Goal: Book appointment/travel/reservation

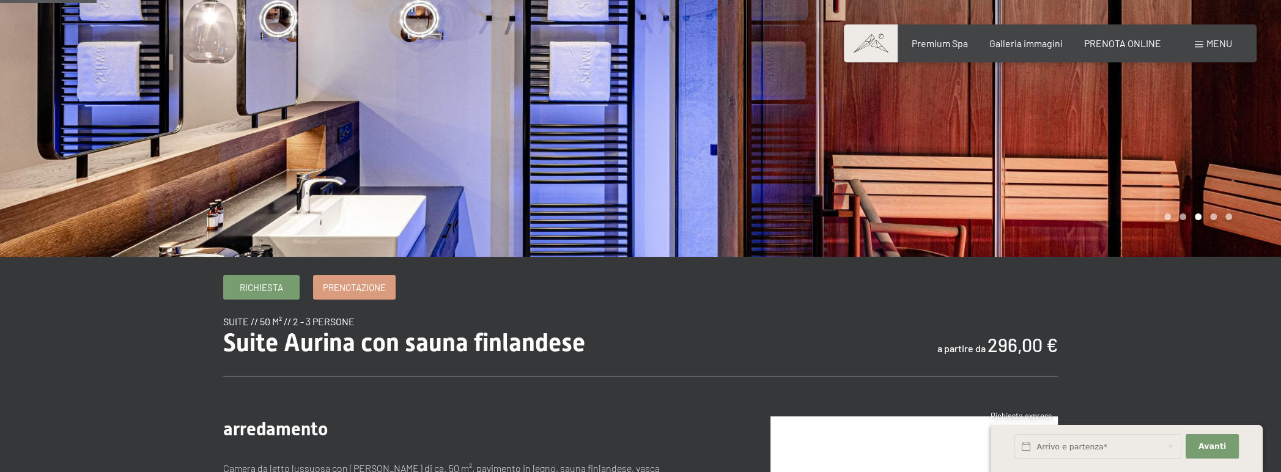
scroll to position [122, 0]
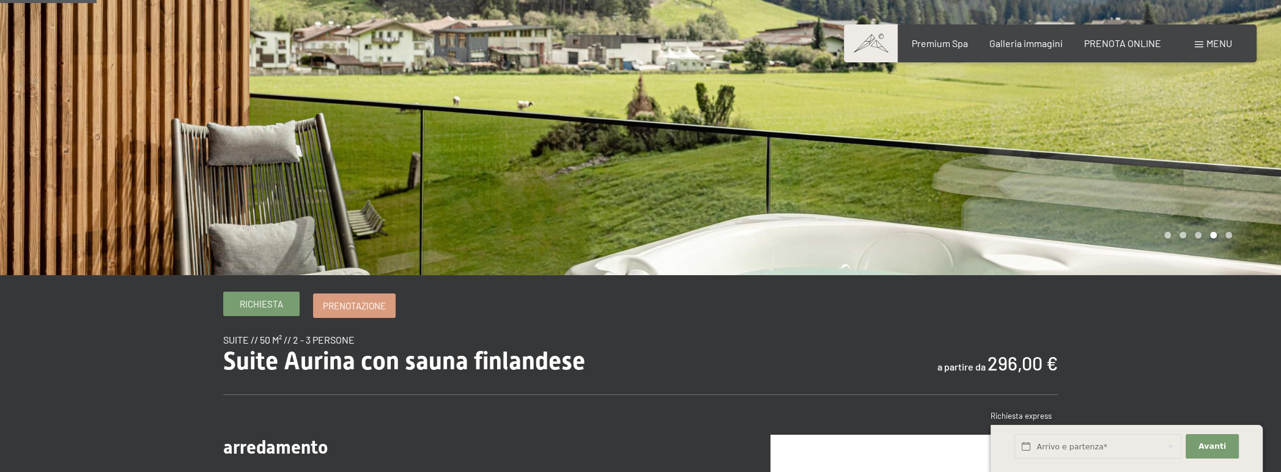
click at [265, 313] on link "Richiesta" at bounding box center [261, 303] width 75 height 23
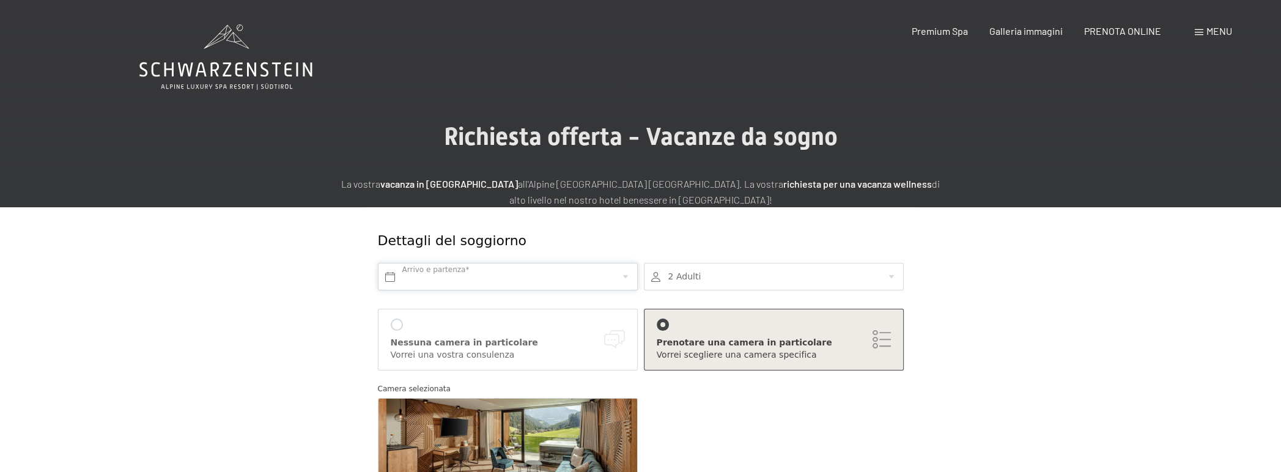
click at [509, 276] on input "text" at bounding box center [508, 277] width 260 height 28
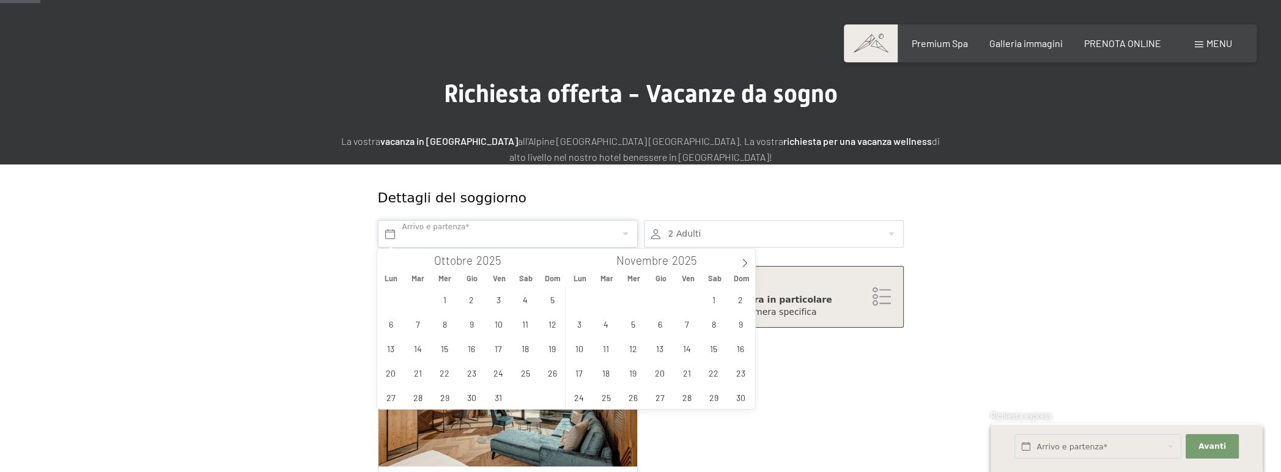
scroll to position [61, 0]
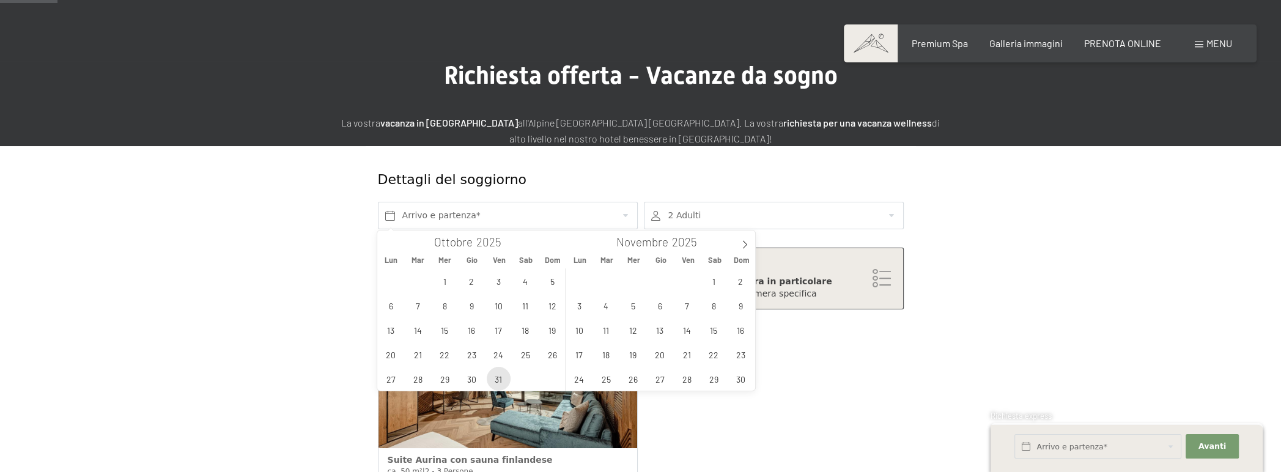
click at [504, 380] on span "31" at bounding box center [499, 379] width 24 height 24
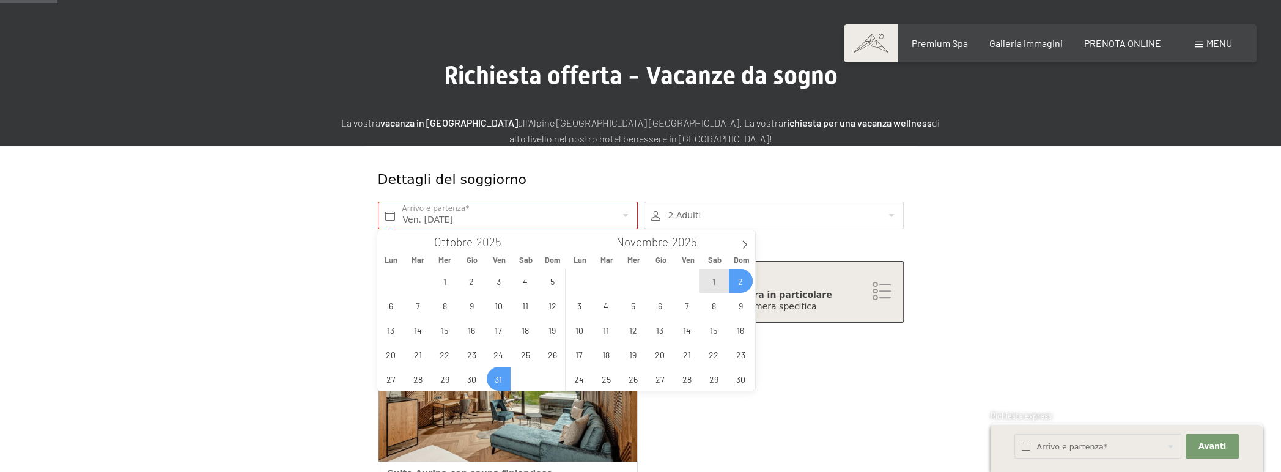
click at [746, 278] on span "2" at bounding box center [741, 281] width 24 height 24
type input "Ven. [DATE] - Dom. [DATE]"
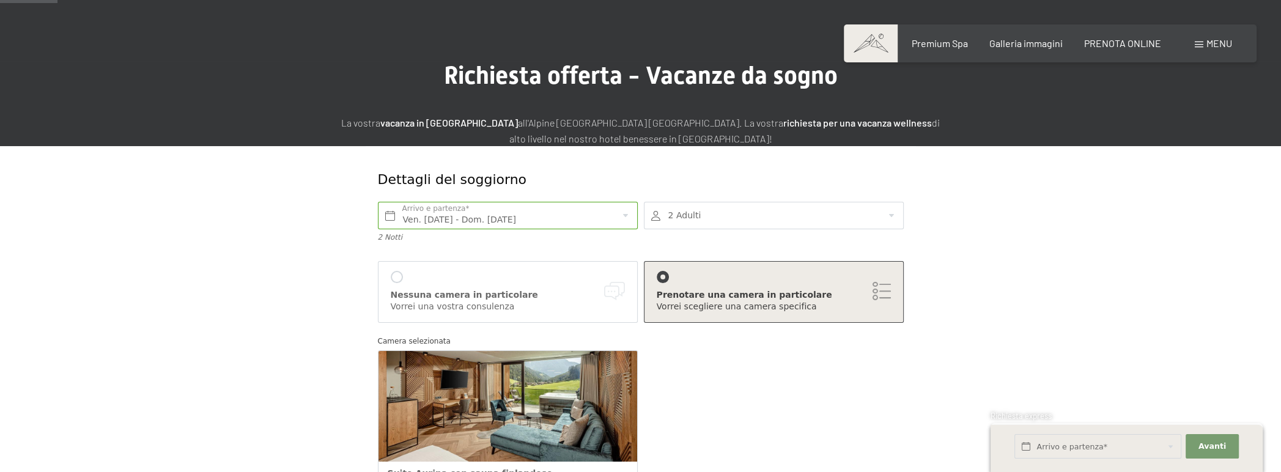
click at [669, 219] on div at bounding box center [774, 216] width 260 height 28
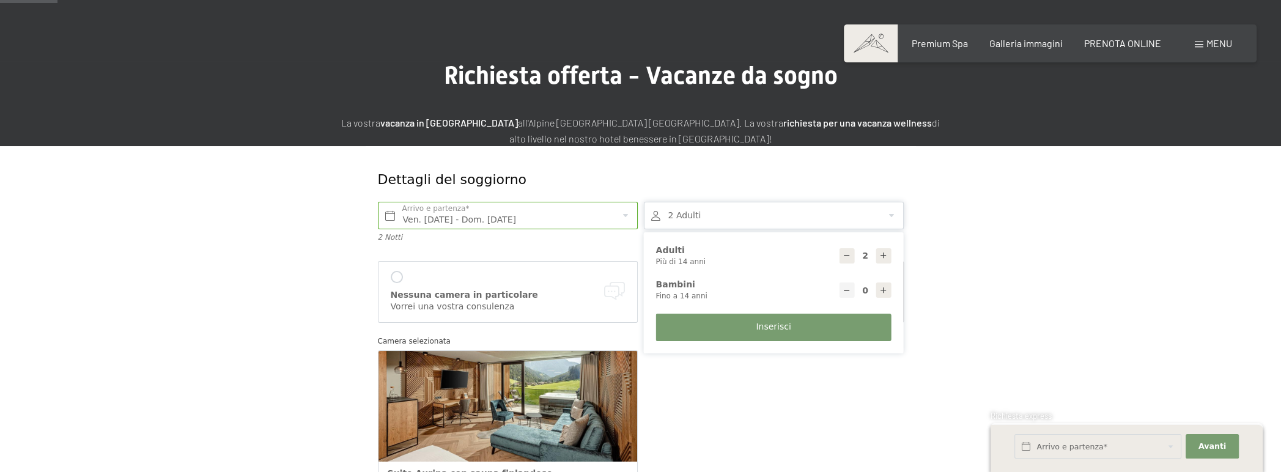
click at [878, 293] on div at bounding box center [883, 289] width 15 height 15
type input "1"
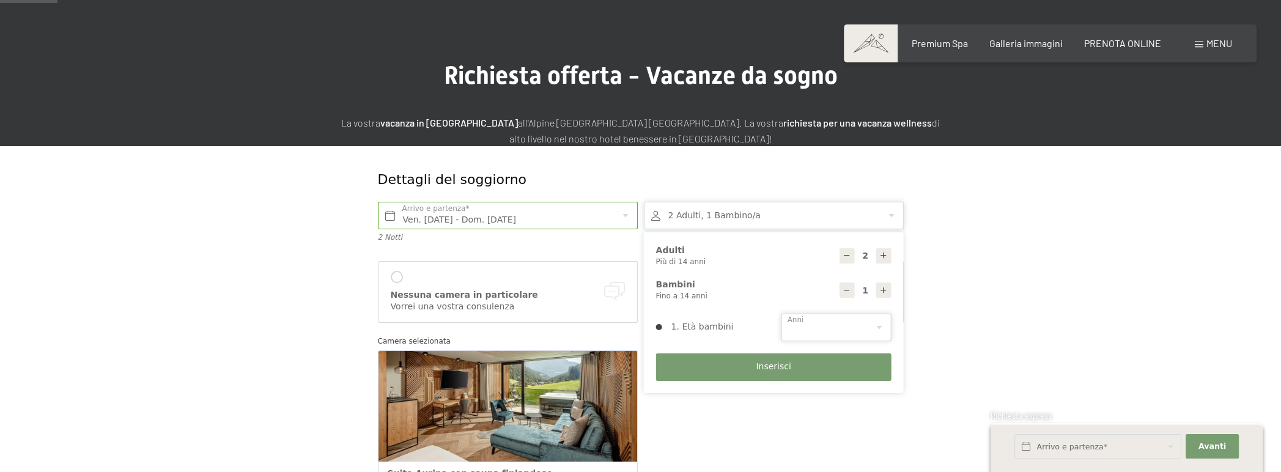
click at [796, 326] on select "0 1 2 3 4 5 6 7 8 9 10 11 12 13 14" at bounding box center [836, 328] width 110 height 28
select select "4"
click at [781, 314] on select "0 1 2 3 4 5 6 7 8 9 10 11 12 13 14" at bounding box center [836, 328] width 110 height 28
click at [744, 369] on button "Inserisci" at bounding box center [773, 367] width 235 height 28
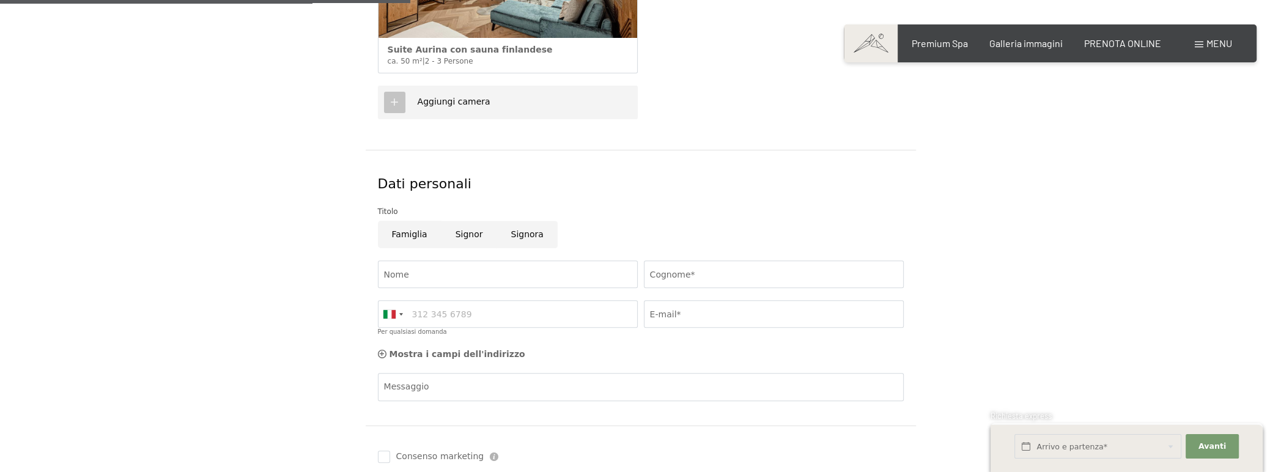
scroll to position [489, 0]
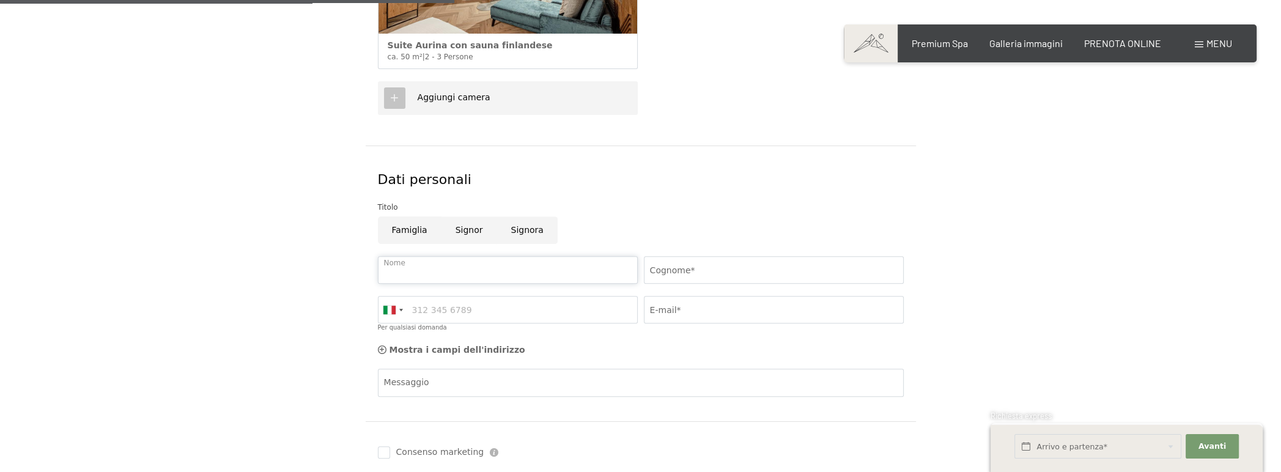
click at [445, 270] on input "Nome" at bounding box center [508, 270] width 260 height 28
type input "[PERSON_NAME]"
type input "Scarazzini"
type input "3939361886"
type input "[EMAIL_ADDRESS][DOMAIN_NAME]"
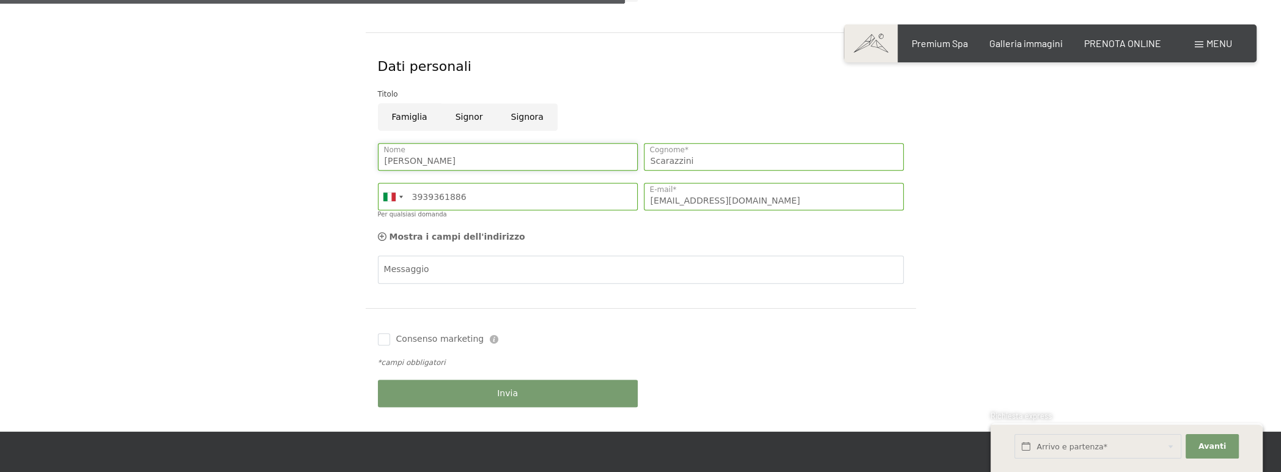
scroll to position [672, 0]
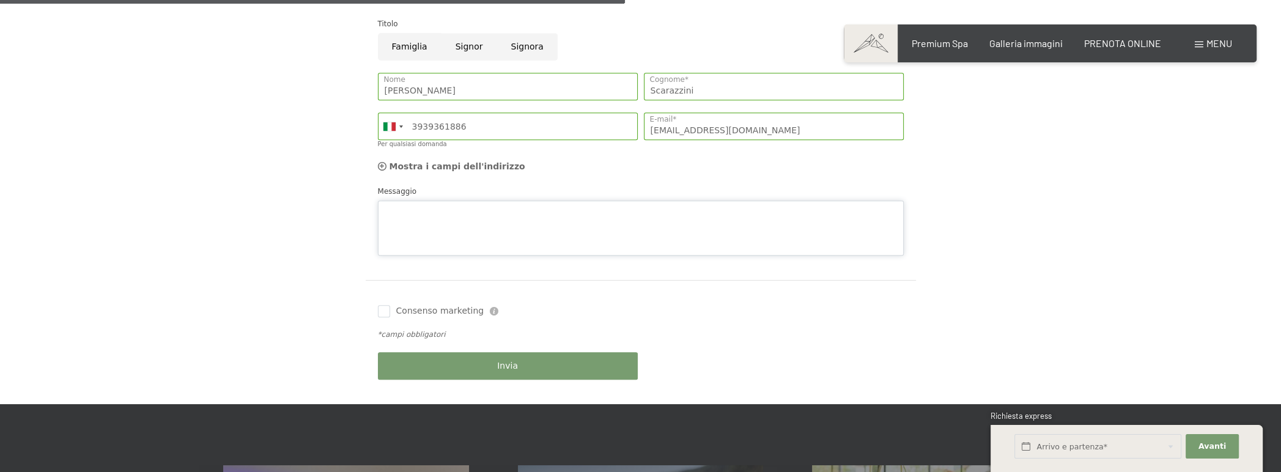
click at [441, 204] on textarea "Messaggio" at bounding box center [641, 227] width 526 height 55
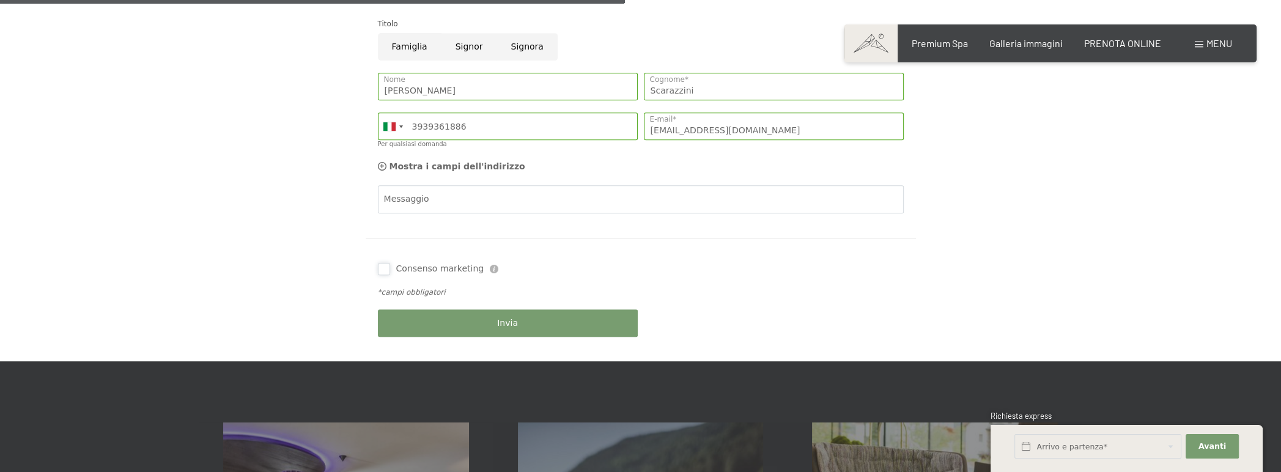
click at [388, 308] on div "Consenso marketing Il sottoscritto, [PERSON_NAME] e compresa l’informativa di c…" at bounding box center [641, 300] width 550 height 124
click at [378, 265] on input "Consenso marketing" at bounding box center [384, 269] width 12 height 12
drag, startPoint x: 432, startPoint y: 324, endPoint x: 364, endPoint y: 343, distance: 69.9
click at [381, 262] on div "Consenso marketing Il sottoscritto, letta e compresa l’informativa di cui a que…" at bounding box center [508, 269] width 266 height 24
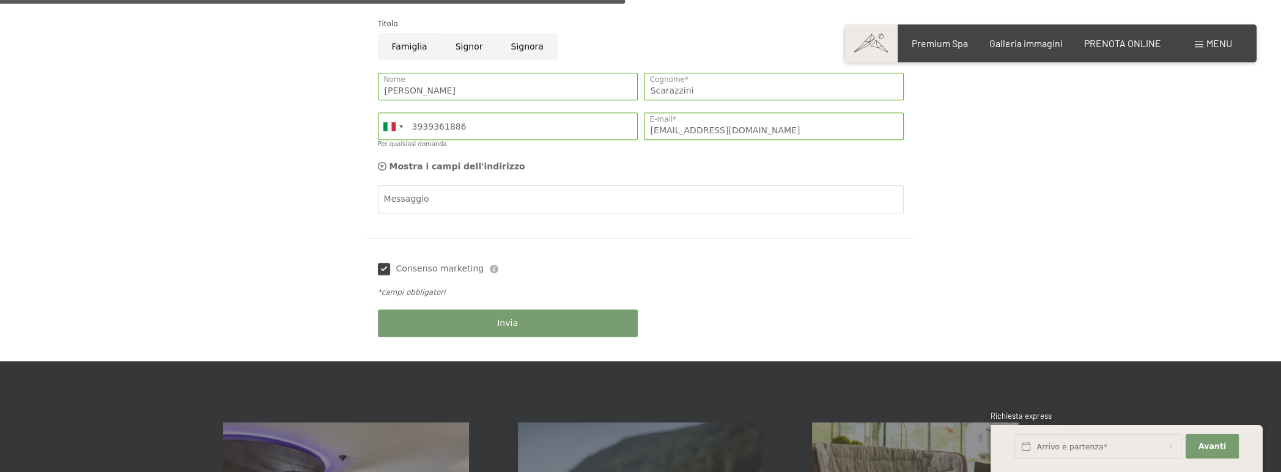
click at [386, 270] on input "Consenso marketing" at bounding box center [384, 269] width 12 height 12
checkbox input "false"
click at [485, 339] on div "Invia" at bounding box center [508, 323] width 266 height 40
click at [483, 324] on button "Invia" at bounding box center [508, 323] width 260 height 28
